Goal: Transaction & Acquisition: Book appointment/travel/reservation

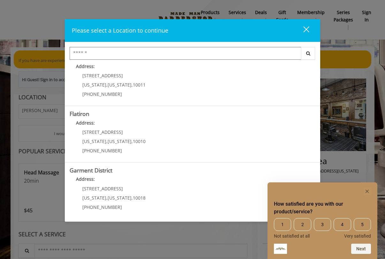
scroll to position [125, 0]
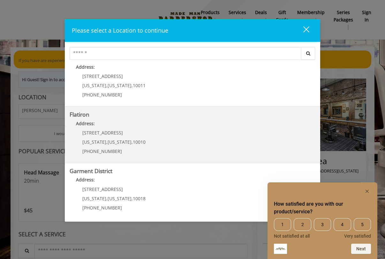
click at [126, 135] on div "[STREET_ADDRESS][US_STATE][US_STATE] (917) 475-1765" at bounding box center [109, 144] width 79 height 28
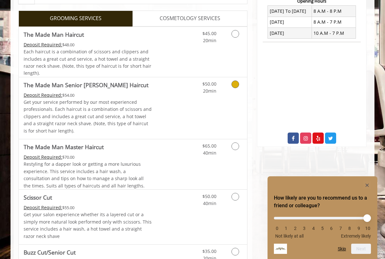
scroll to position [171, 0]
click at [367, 186] on icon "Hide survey" at bounding box center [367, 185] width 3 height 3
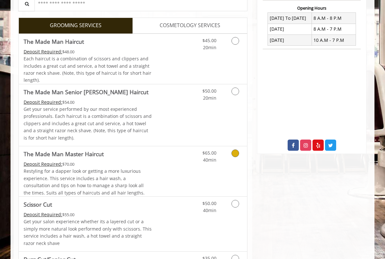
scroll to position [162, 0]
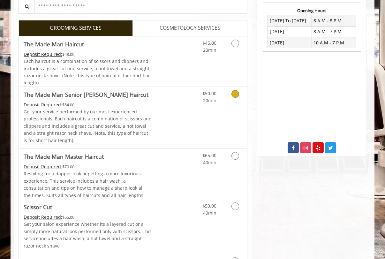
click at [164, 108] on link "Discounted Price" at bounding box center [171, 118] width 38 height 62
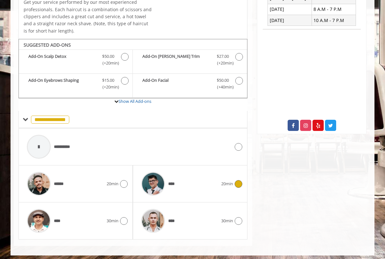
click at [173, 183] on span "****" at bounding box center [172, 184] width 9 height 6
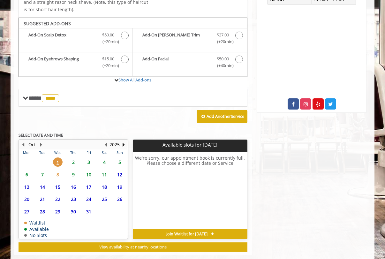
scroll to position [212, 0]
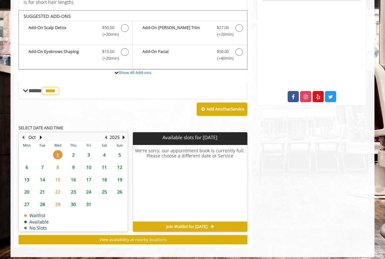
click at [88, 153] on span "3" at bounding box center [89, 154] width 10 height 9
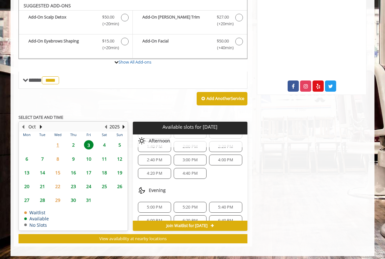
scroll to position [96, 0]
click at [155, 173] on span "4:20 PM" at bounding box center [154, 175] width 15 height 5
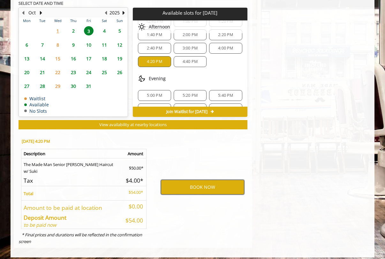
scroll to position [337, 0]
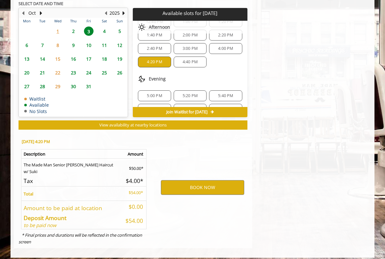
click at [224, 46] on span "4:00 PM" at bounding box center [225, 48] width 15 height 5
click at [203, 183] on button "BOOK NOW" at bounding box center [202, 187] width 83 height 15
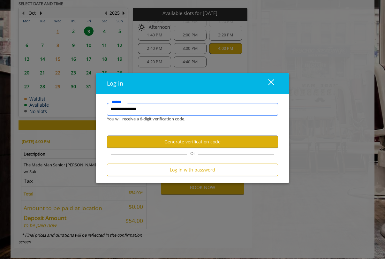
click at [151, 112] on input "**********" at bounding box center [192, 109] width 171 height 13
type input "**********"
click at [177, 143] on button "Generate verification code" at bounding box center [192, 142] width 171 height 12
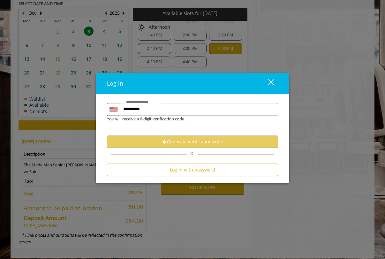
scroll to position [0, 0]
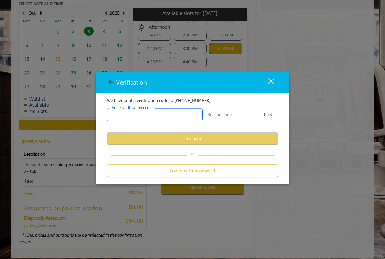
click at [168, 115] on input "Enter verification code" at bounding box center [155, 115] width 96 height 13
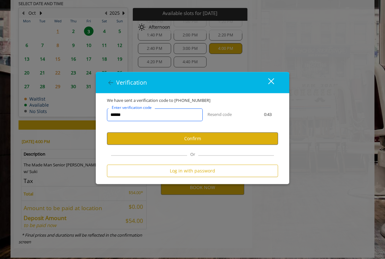
type input "******"
click at [182, 135] on button "Confirm" at bounding box center [192, 139] width 171 height 12
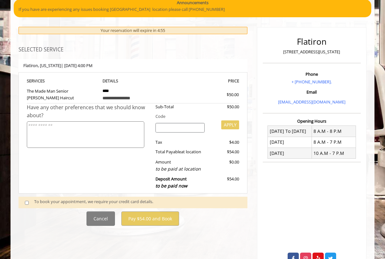
scroll to position [56, 0]
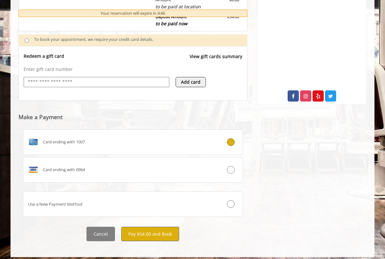
click at [141, 227] on button "Pay $54.00 and Book" at bounding box center [150, 234] width 58 height 14
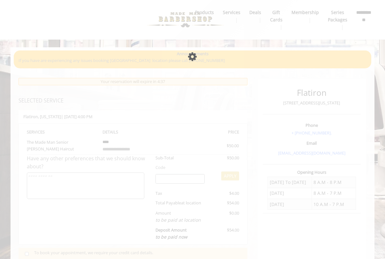
scroll to position [0, 0]
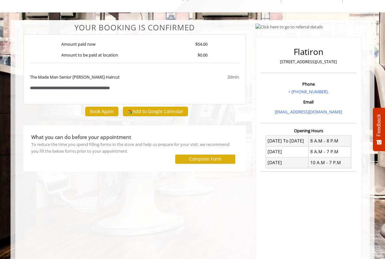
scroll to position [28, 0]
